Goal: Register for event/course

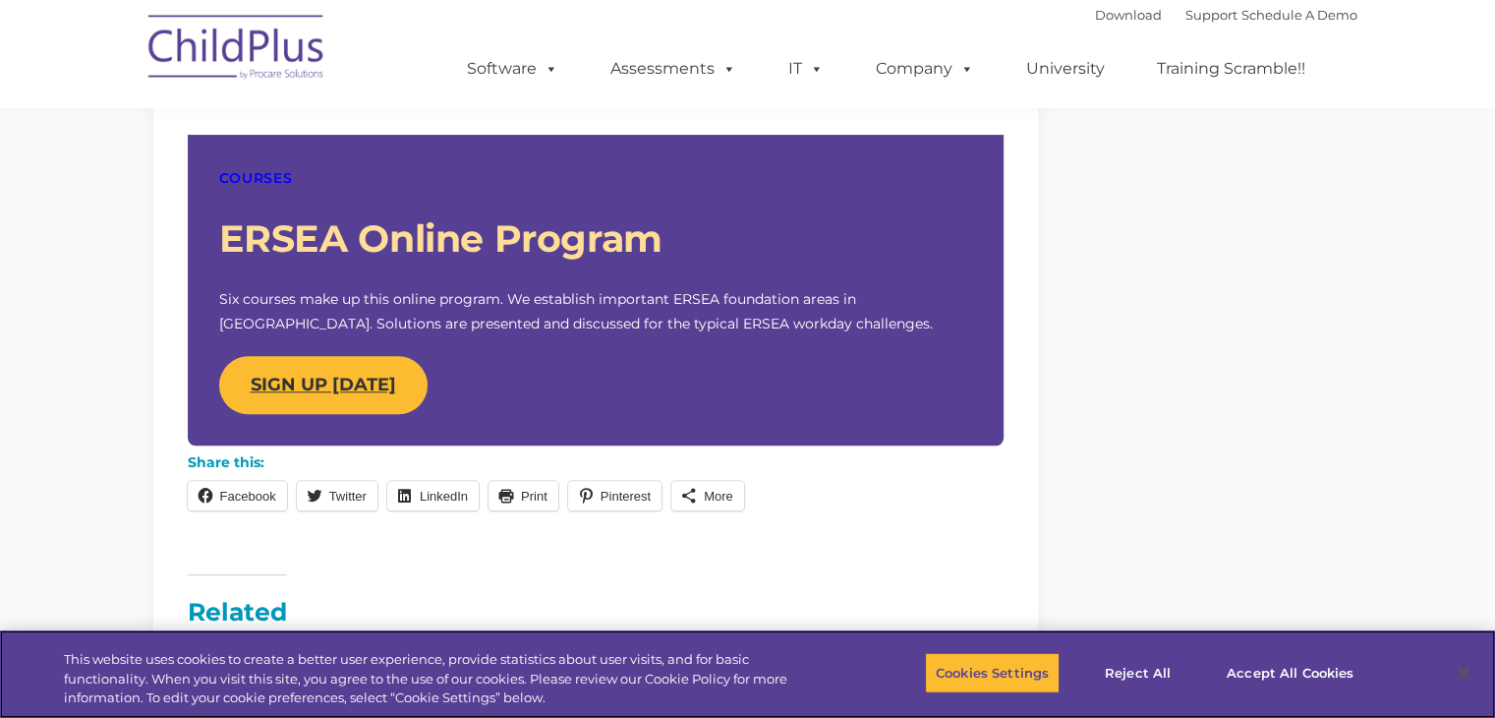
scroll to position [1616, 0]
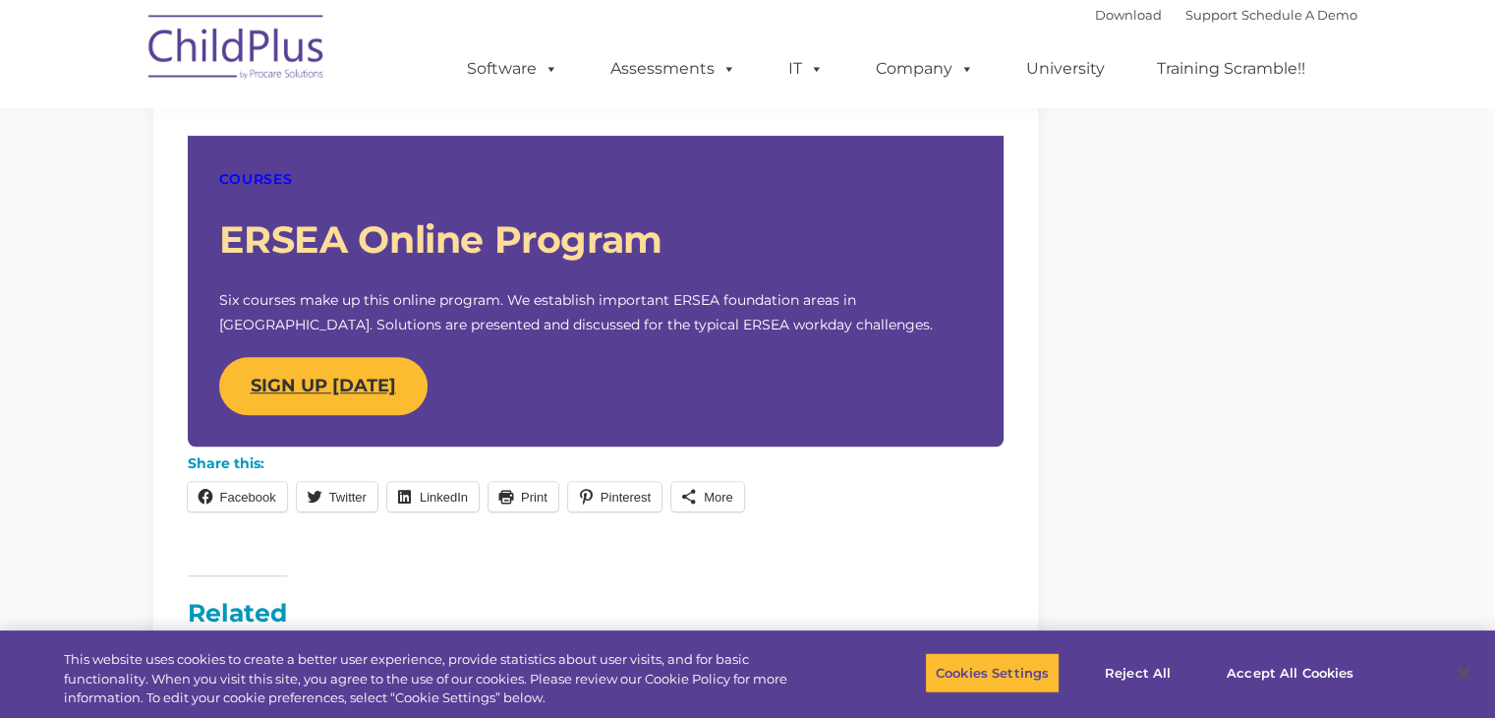
click at [278, 386] on strong "SIGN UP [DATE]" at bounding box center [323, 386] width 145 height 22
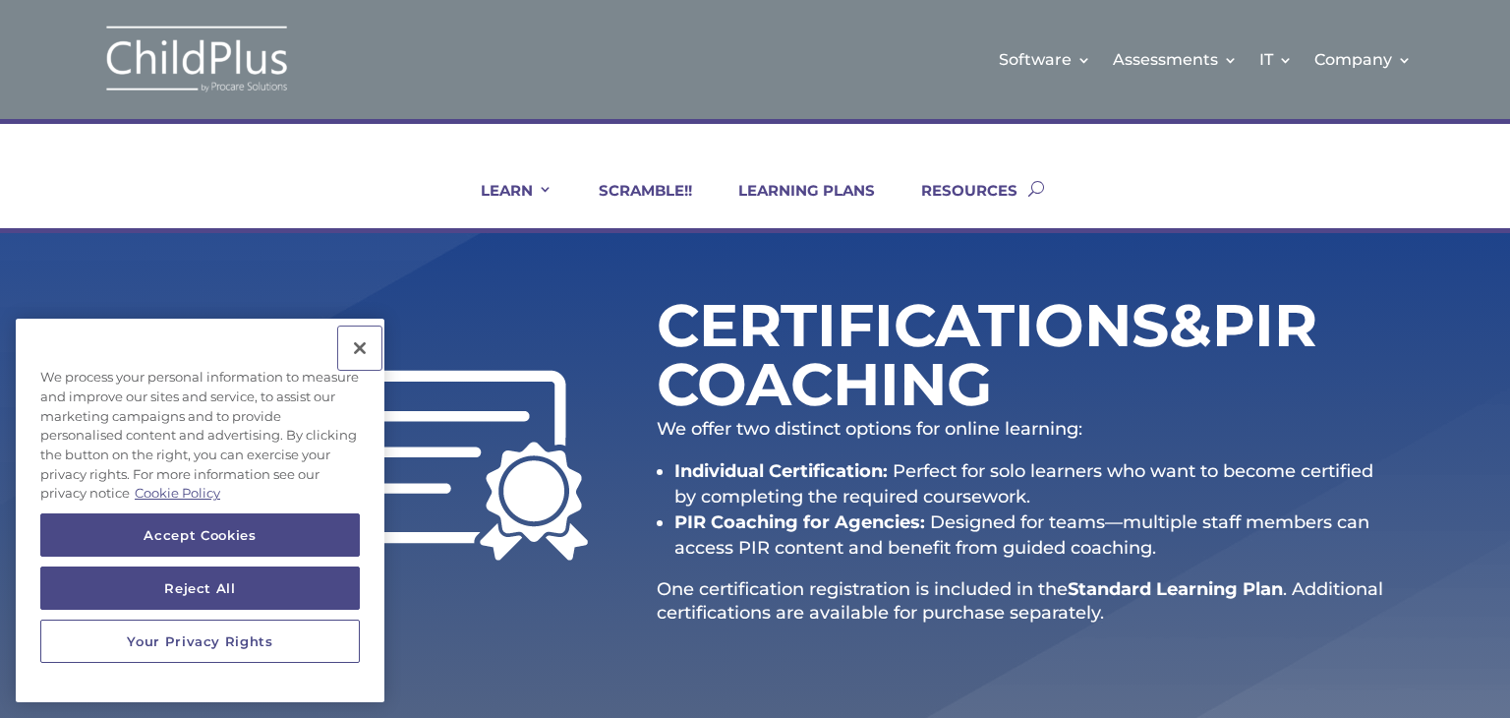
click at [366, 354] on button "Close" at bounding box center [359, 347] width 43 height 43
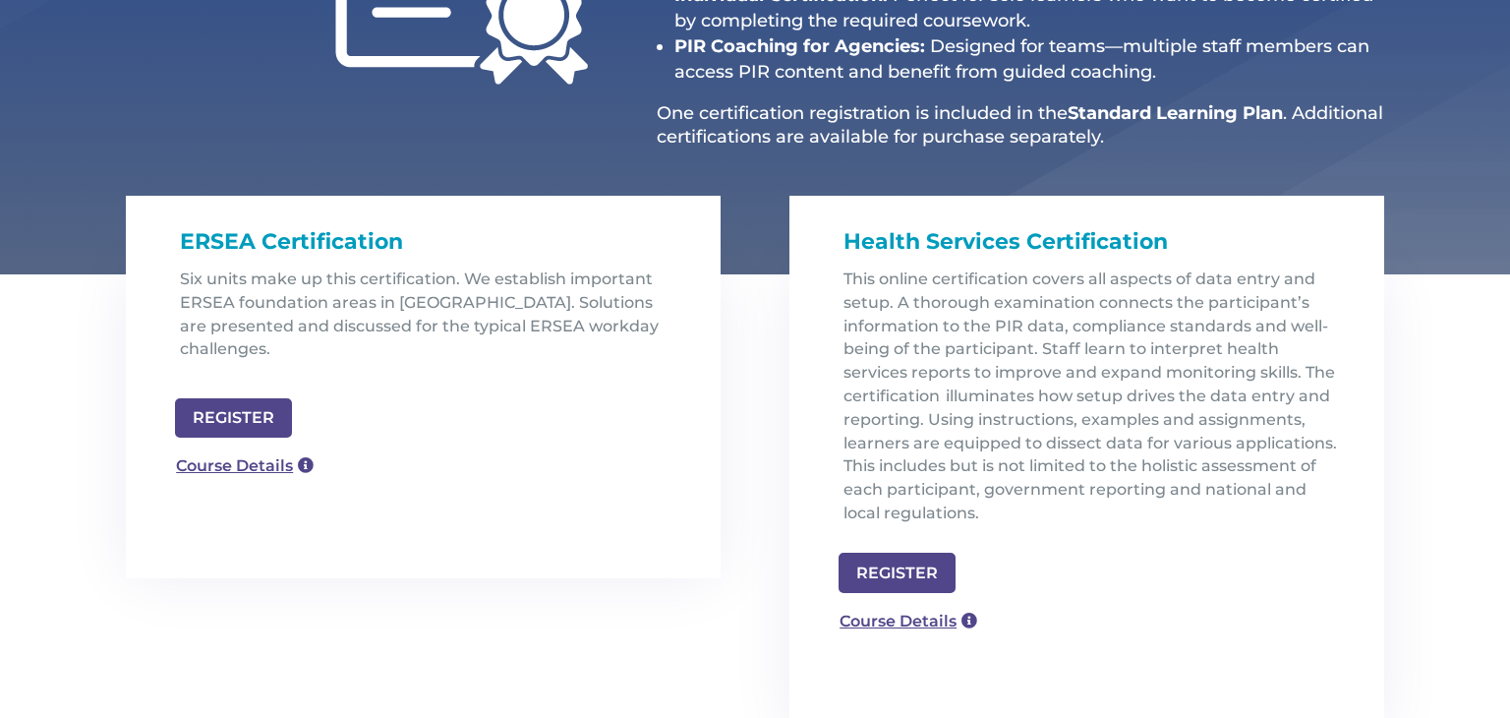
scroll to position [477, 0]
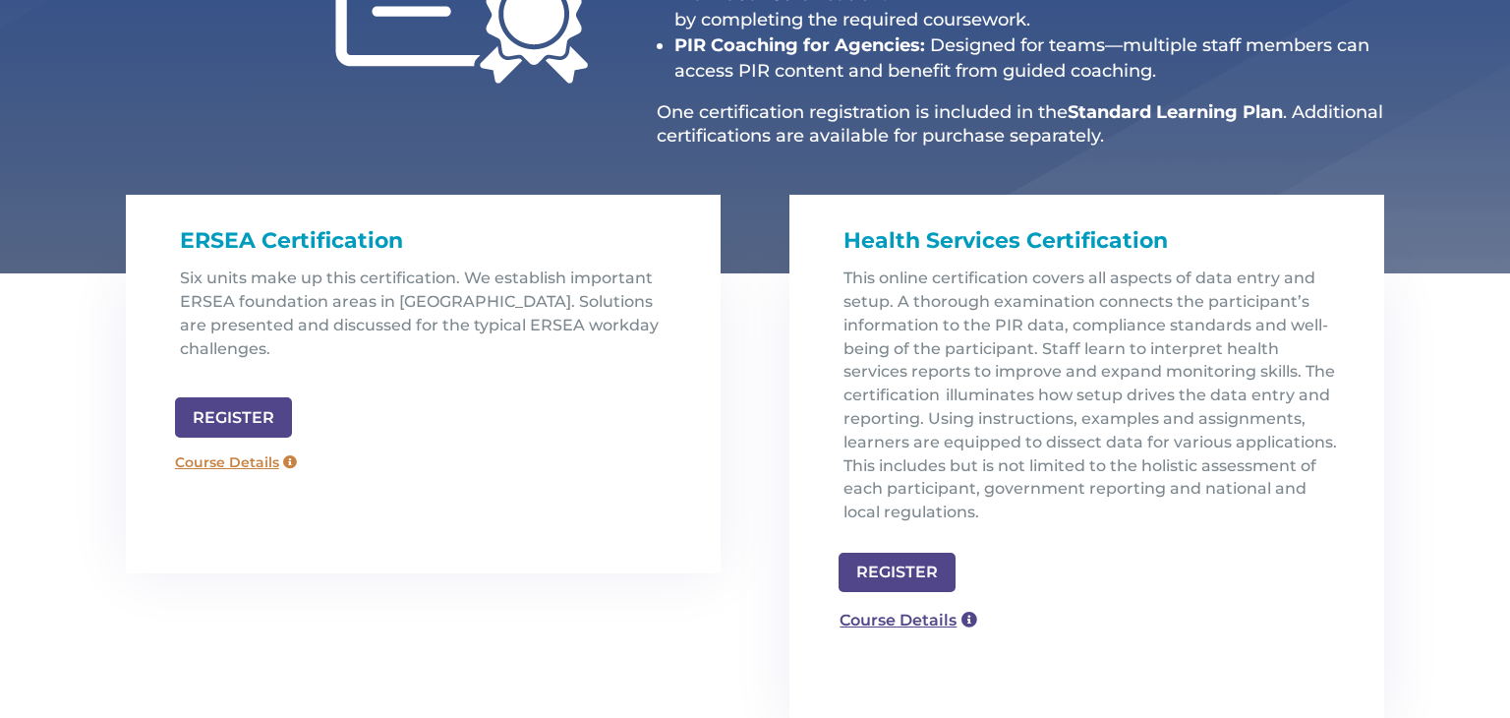
click at [244, 447] on link "Course Details" at bounding box center [236, 462] width 142 height 31
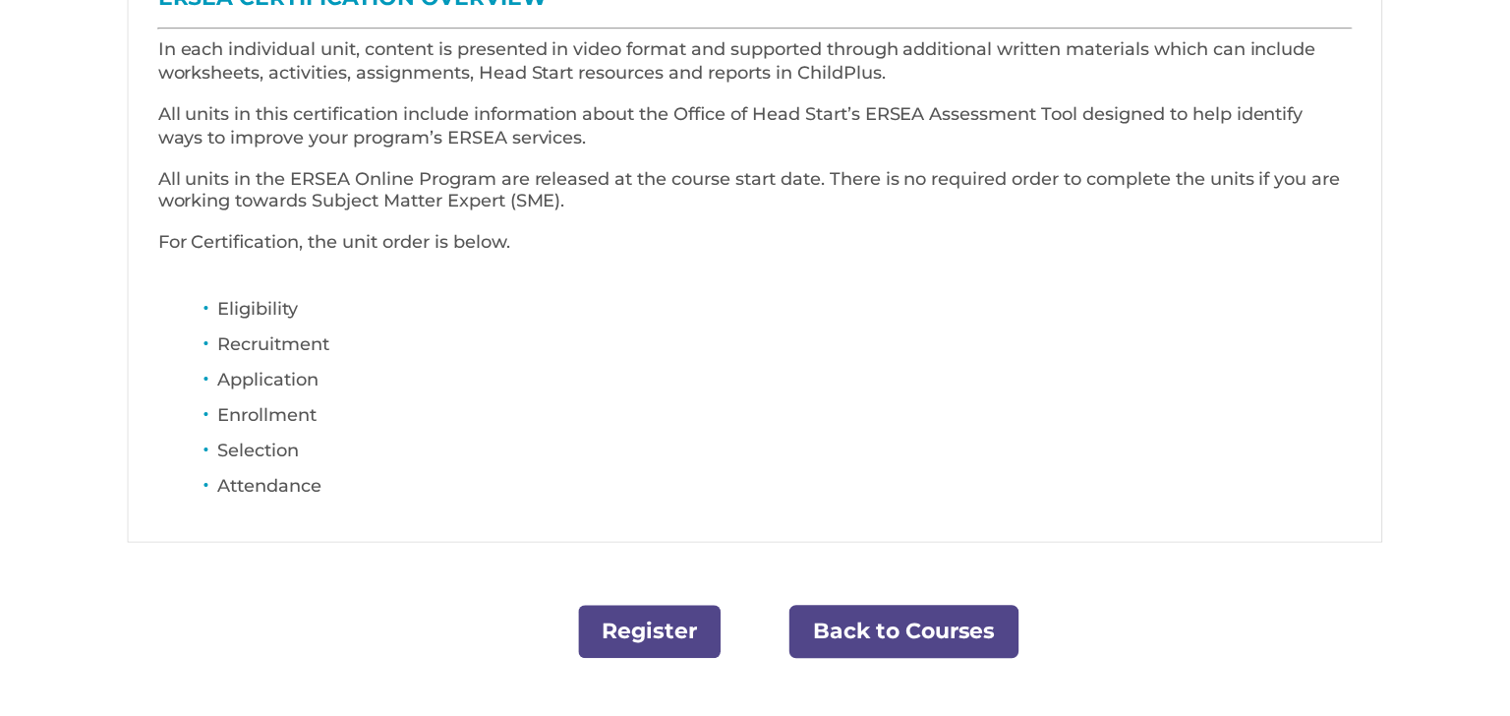
scroll to position [724, 0]
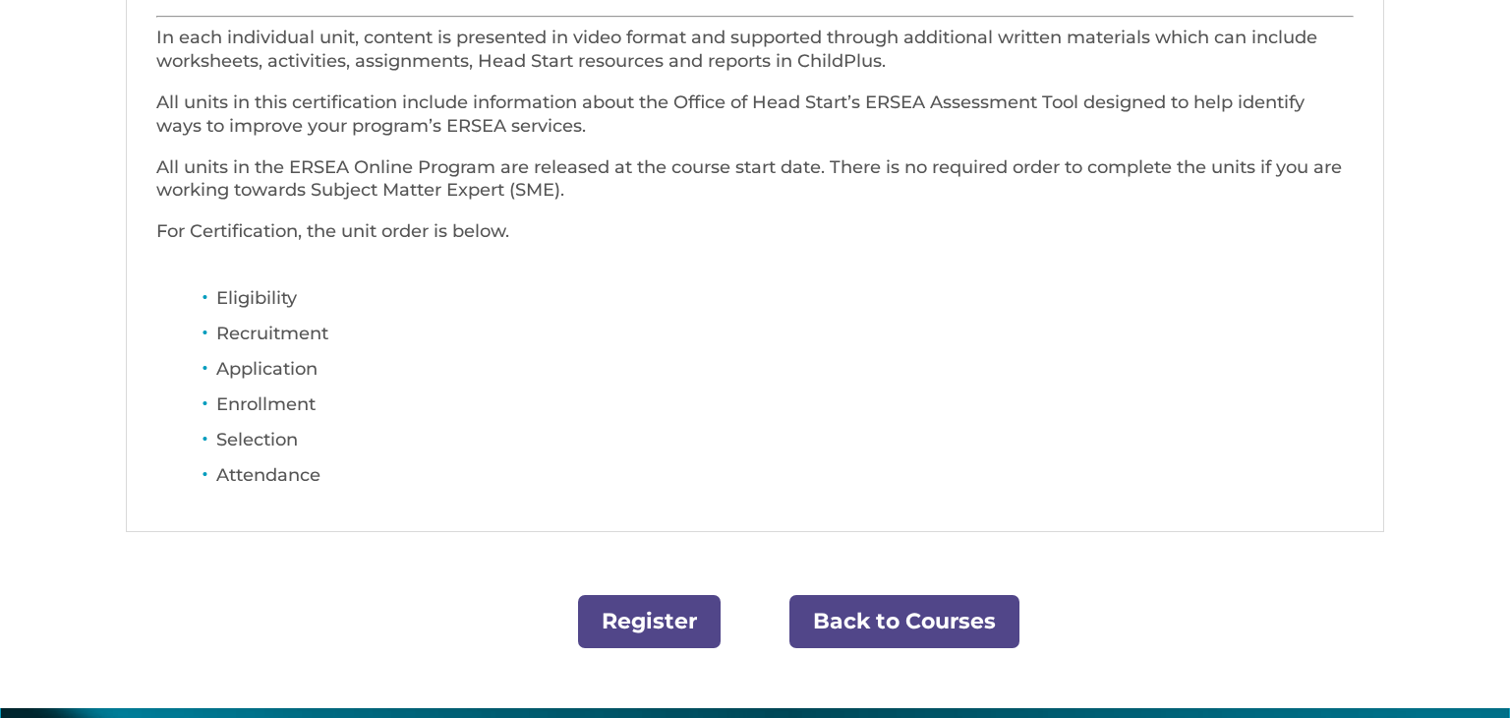
click at [661, 618] on link "Register" at bounding box center [649, 622] width 143 height 54
